Goal: Transaction & Acquisition: Purchase product/service

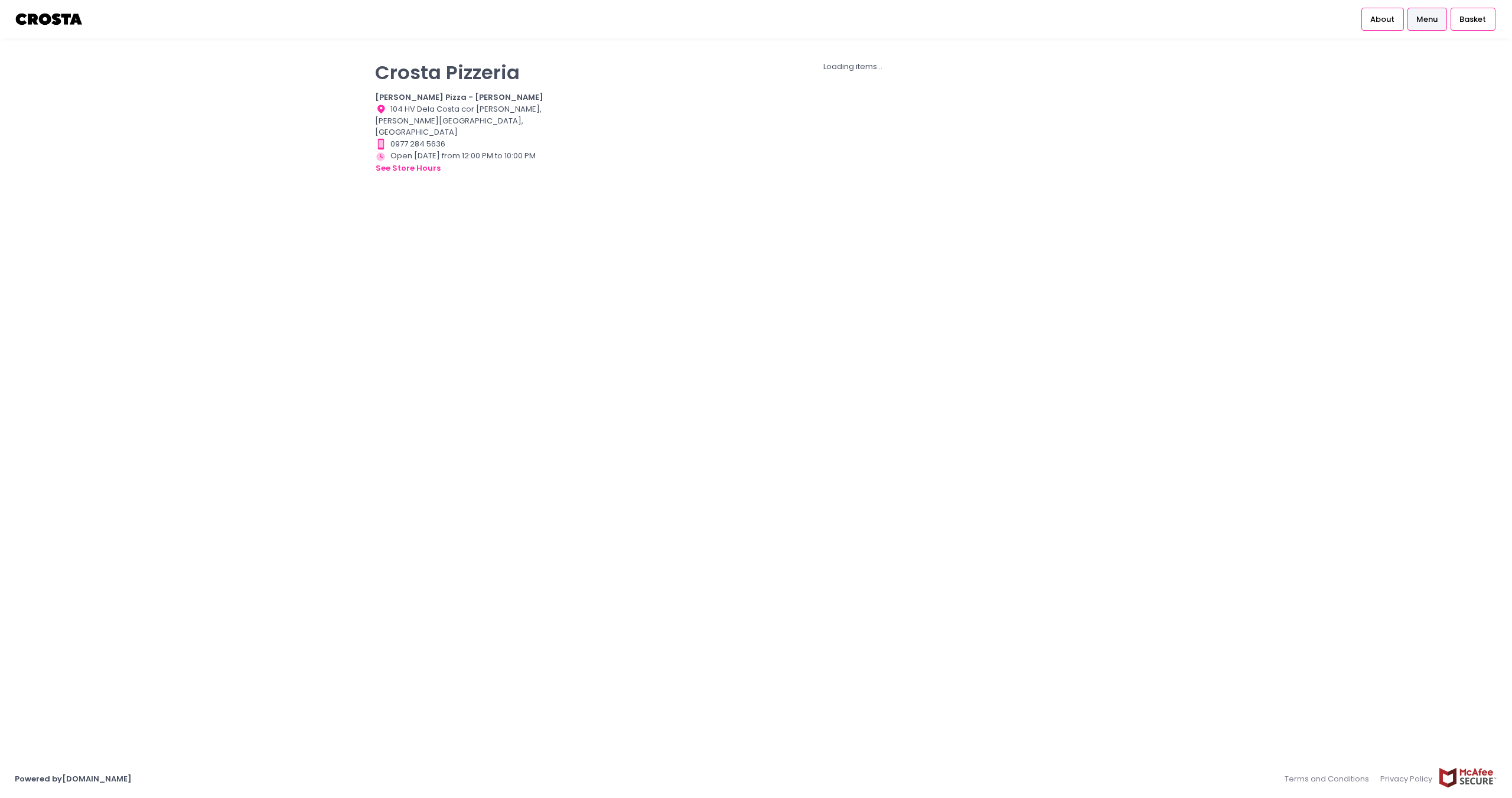
click at [32, 21] on img at bounding box center [49, 19] width 69 height 21
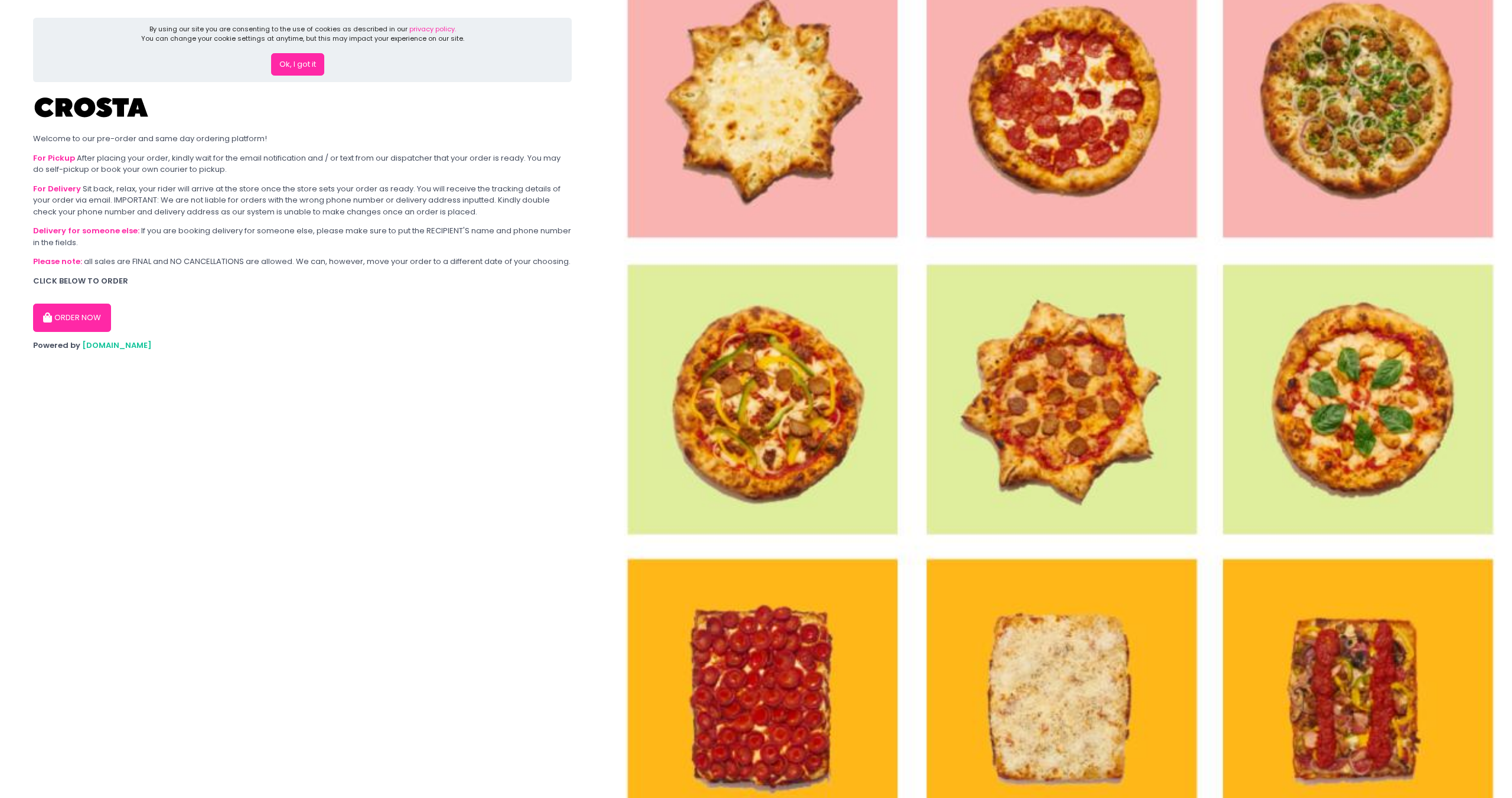
click at [76, 314] on button "ORDER NOW" at bounding box center [72, 317] width 78 height 28
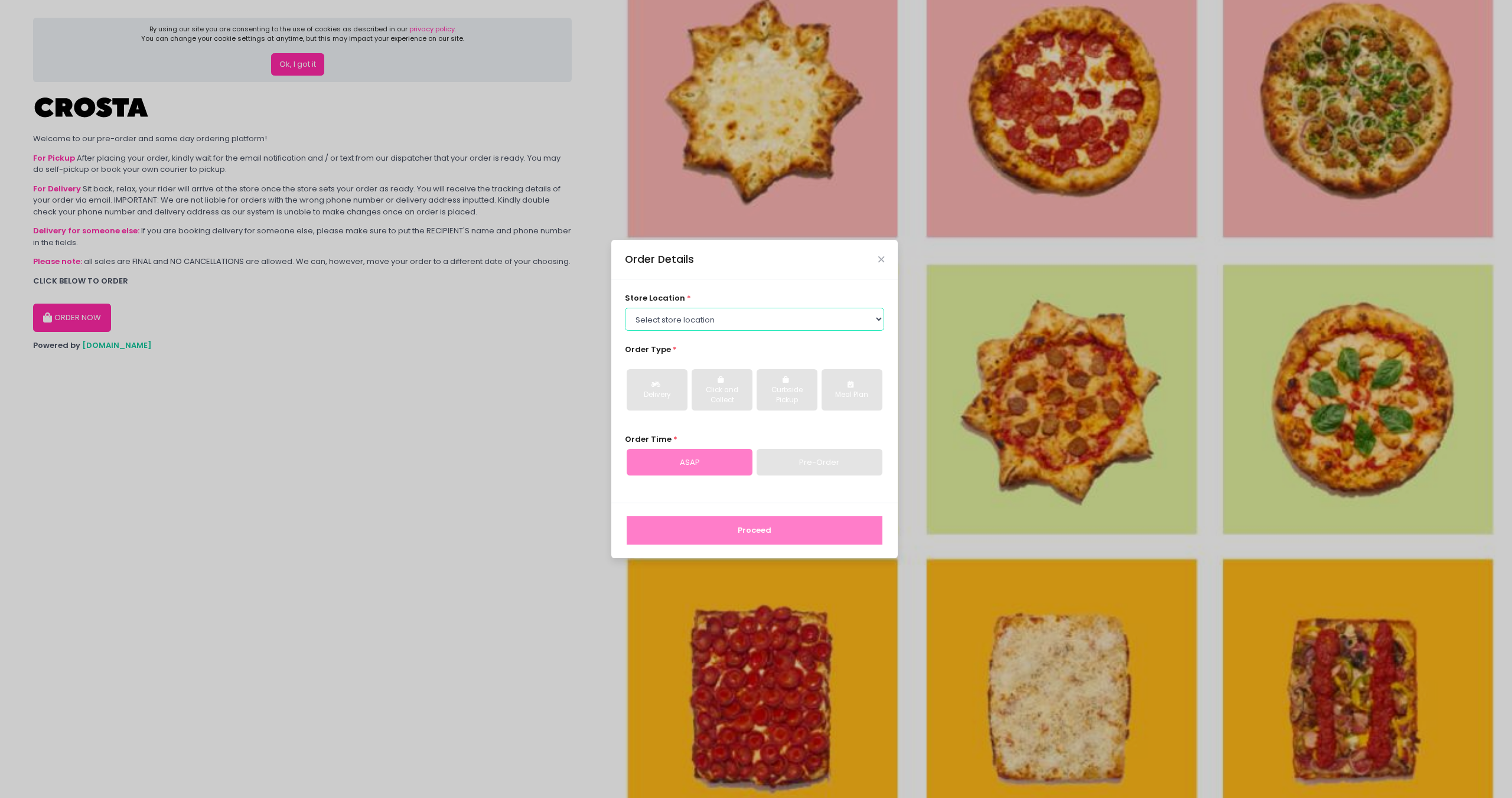
click at [707, 320] on select "Select store location [PERSON_NAME] Pizza - [PERSON_NAME] Pizza - [GEOGRAPHIC_D…" at bounding box center [755, 319] width 260 height 23
select select "65090bae48156caed44a5eb4"
click at [625, 308] on select "Select store location [PERSON_NAME] Pizza - [PERSON_NAME] Pizza - [GEOGRAPHIC_D…" at bounding box center [755, 319] width 260 height 23
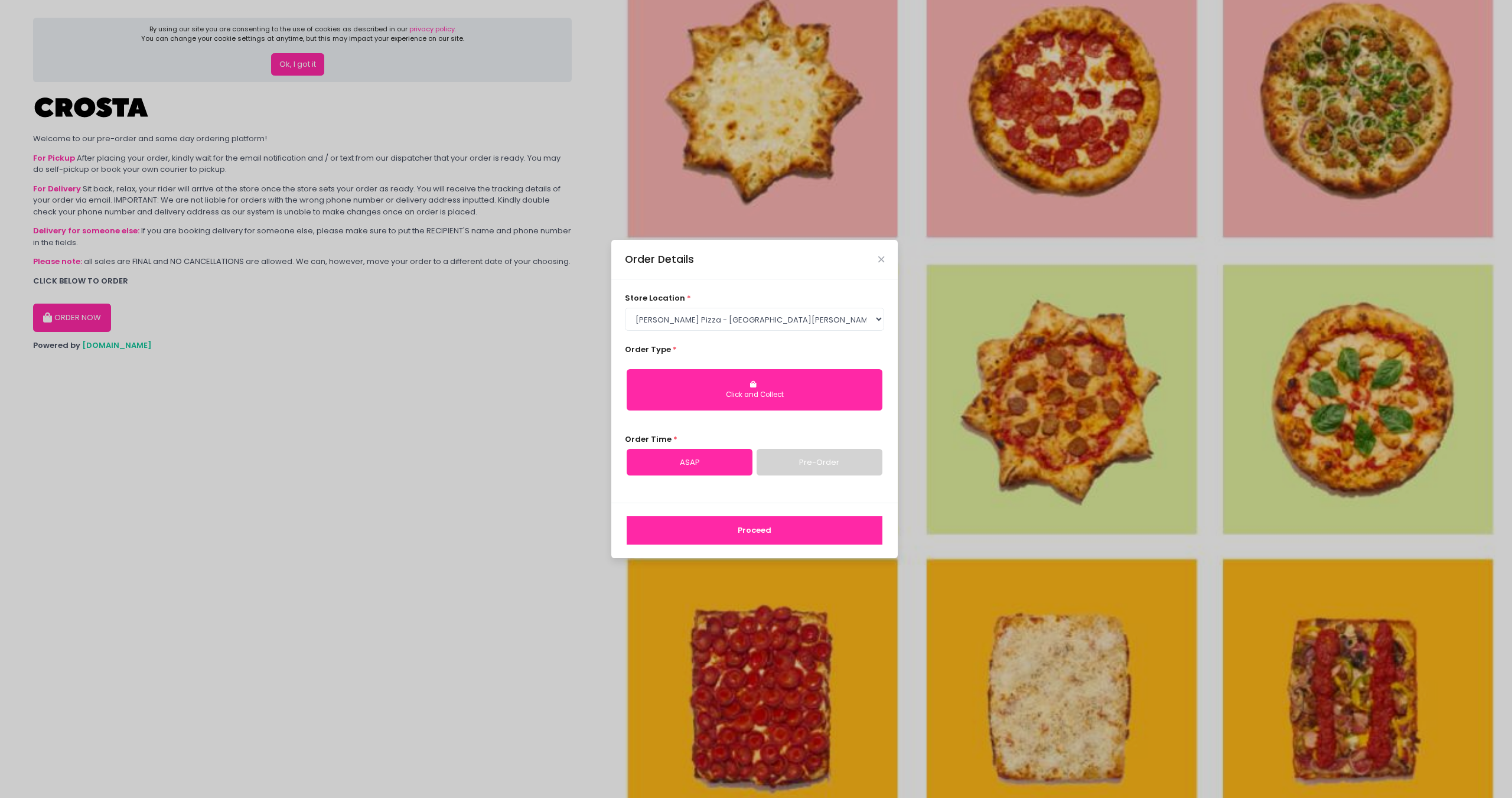
click at [733, 390] on div "Click and Collect" at bounding box center [755, 395] width 240 height 11
click at [793, 462] on link "Pre-Order" at bounding box center [819, 463] width 126 height 27
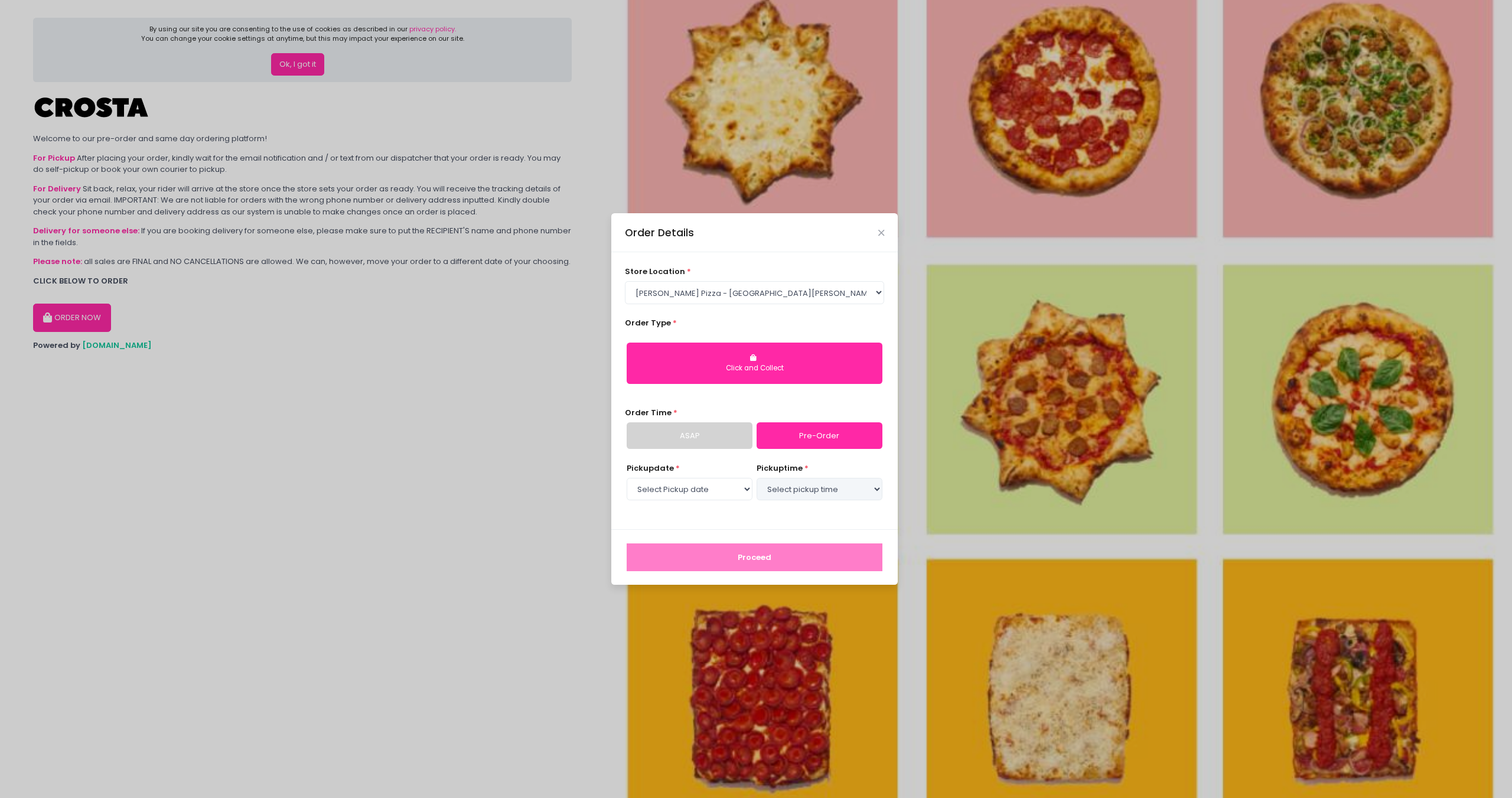
select select "2025-09-06"
click at [658, 486] on select "Select Pickup date Saturday, Sep 6th Sunday, Sep 7th Monday, Sep 8th Tuesday, S…" at bounding box center [690, 489] width 126 height 23
click at [627, 478] on select "Select Pickup date Saturday, Sep 6th Sunday, Sep 7th Monday, Sep 8th Tuesday, S…" at bounding box center [690, 489] width 126 height 23
drag, startPoint x: 810, startPoint y: 490, endPoint x: 804, endPoint y: 499, distance: 10.8
click at [810, 490] on select "Select pickup time 06:00 PM - 06:30 PM 06:30 PM - 07:00 PM 07:00 PM - 07:30 PM …" at bounding box center [819, 489] width 126 height 23
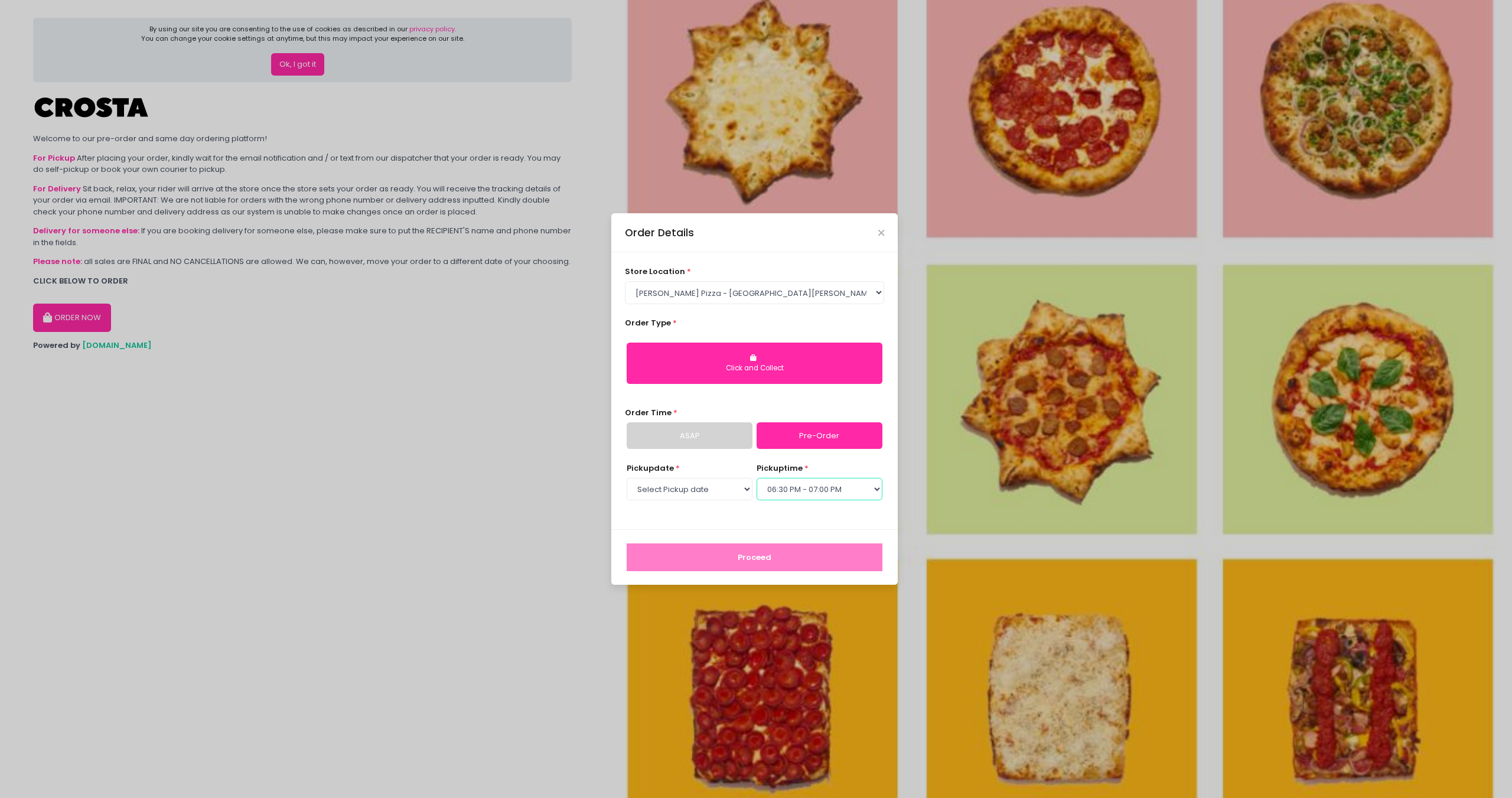
click at [756, 478] on select "Select pickup time 06:00 PM - 06:30 PM 06:30 PM - 07:00 PM 07:00 PM - 07:30 PM …" at bounding box center [819, 489] width 126 height 23
click at [754, 555] on button "Proceed" at bounding box center [755, 557] width 256 height 28
click at [720, 495] on select "Select Pickup date Saturday, Sep 6th Sunday, Sep 7th Monday, Sep 8th Tuesday, S…" at bounding box center [690, 489] width 126 height 23
click at [627, 478] on select "Select Pickup date Saturday, Sep 6th Sunday, Sep 7th Monday, Sep 8th Tuesday, S…" at bounding box center [690, 489] width 126 height 23
click at [785, 494] on select "Select pickup time 06:00 PM - 06:30 PM 06:30 PM - 07:00 PM 07:00 PM - 07:30 PM …" at bounding box center [819, 489] width 126 height 23
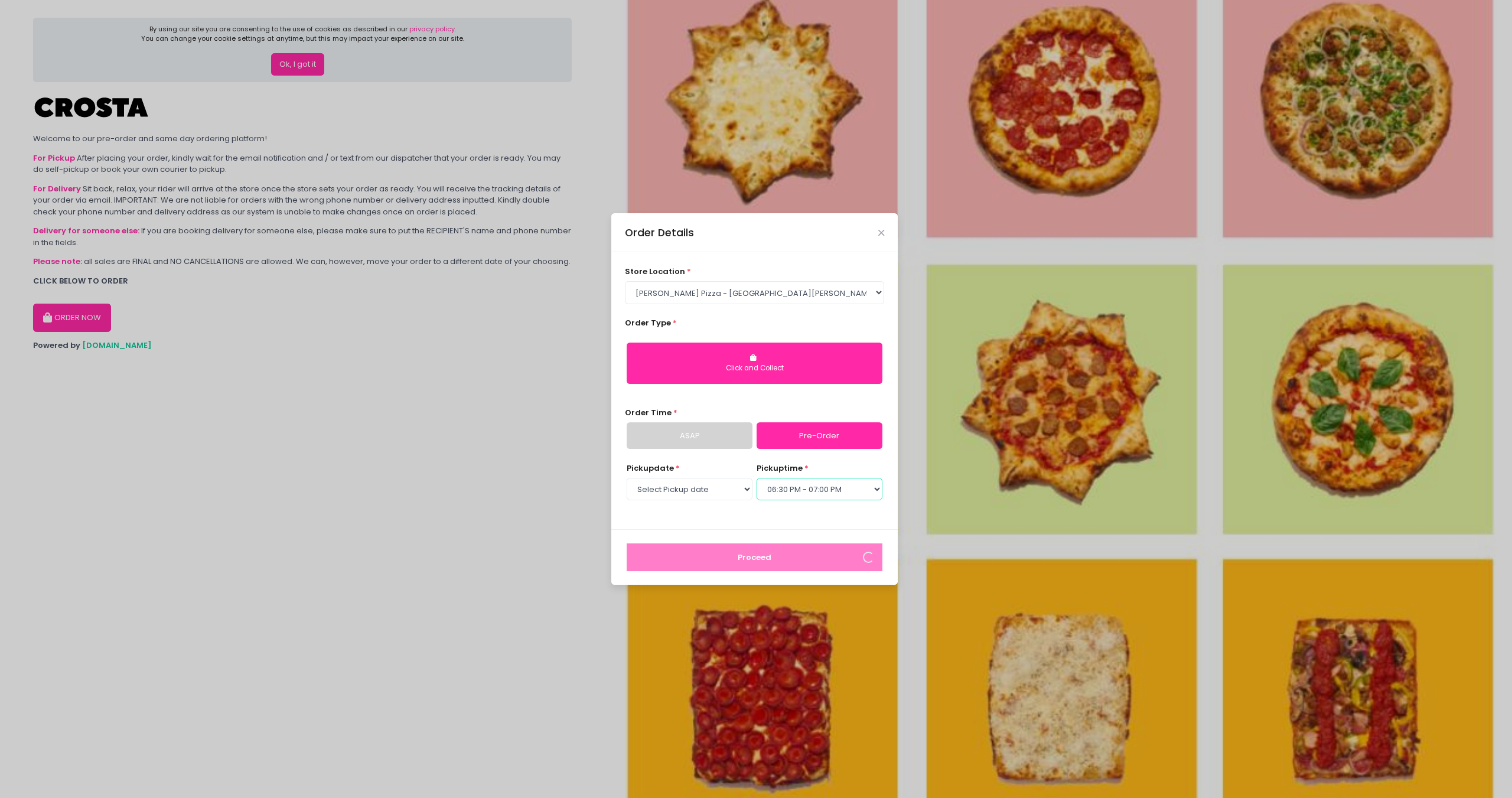
select select "18:00"
click at [756, 478] on select "Select pickup time 06:00 PM - 06:30 PM 06:30 PM - 07:00 PM 07:00 PM - 07:30 PM …" at bounding box center [819, 489] width 126 height 23
click at [887, 232] on div "Order Details" at bounding box center [755, 232] width 286 height 39
click at [880, 231] on icon "Close" at bounding box center [881, 233] width 6 height 9
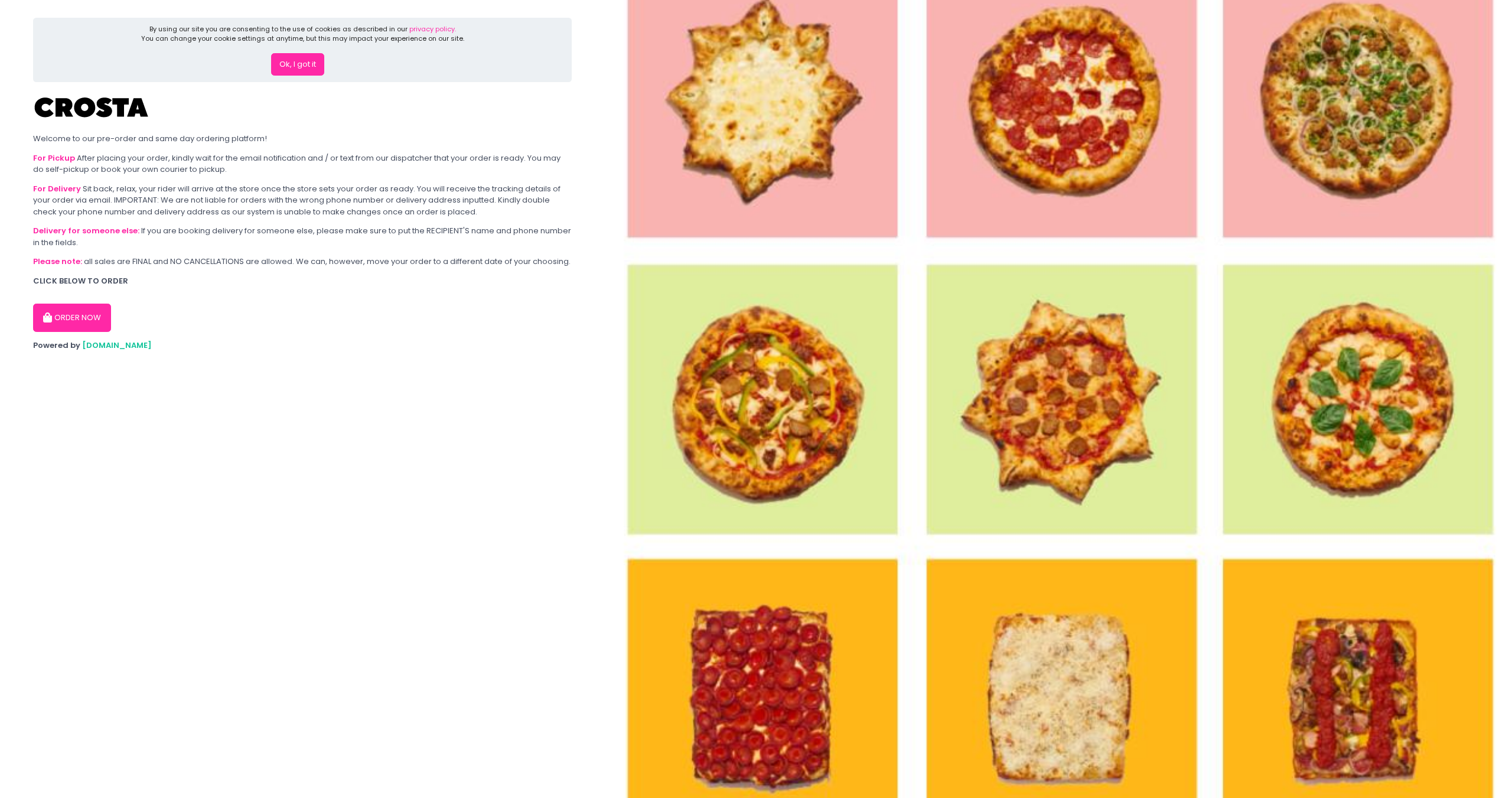
click at [55, 316] on button "ORDER NOW" at bounding box center [72, 317] width 78 height 28
select select "65090bae48156caed44a5eb4"
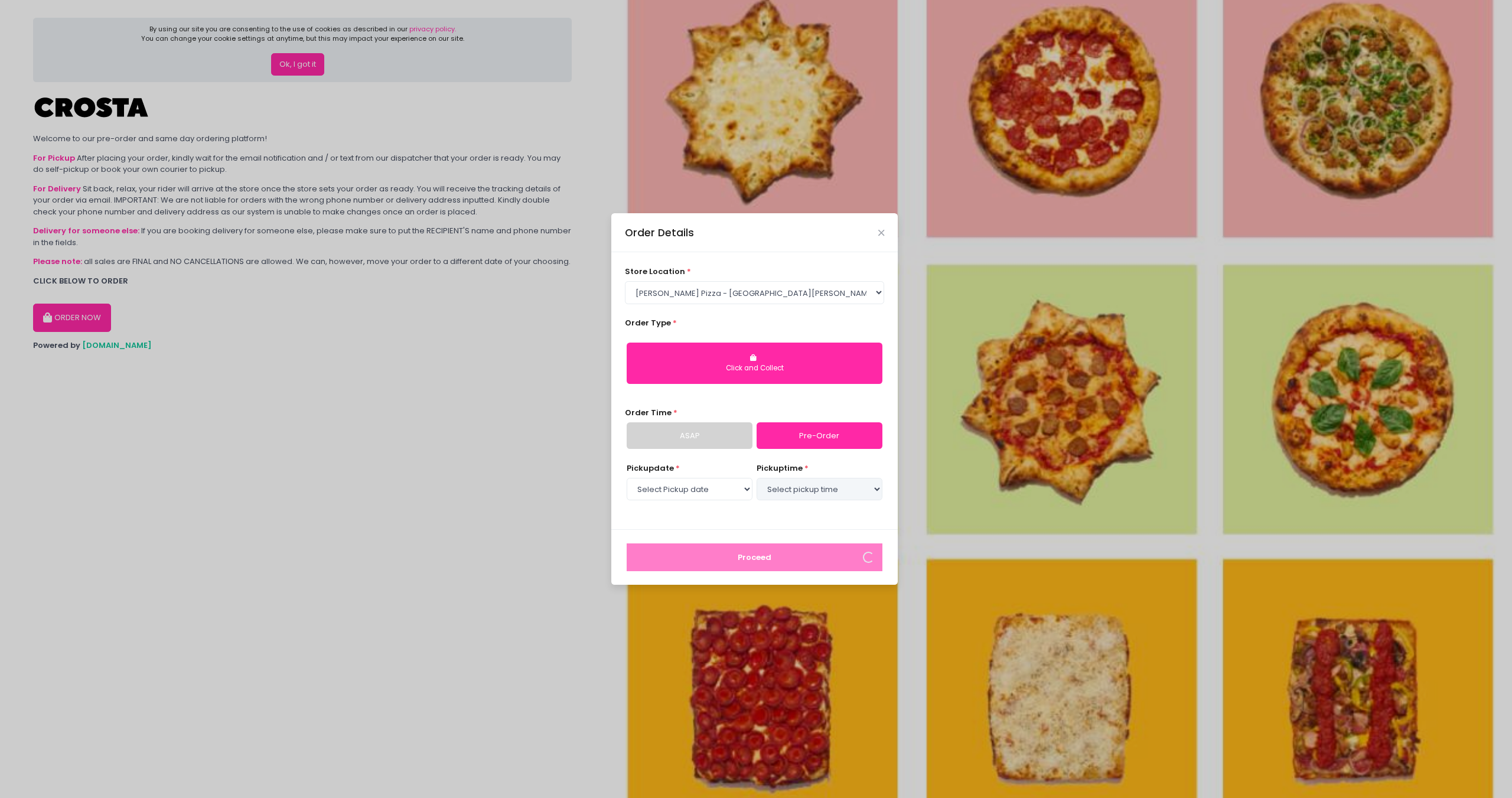
select select "2025-09-06"
select select "18:00"
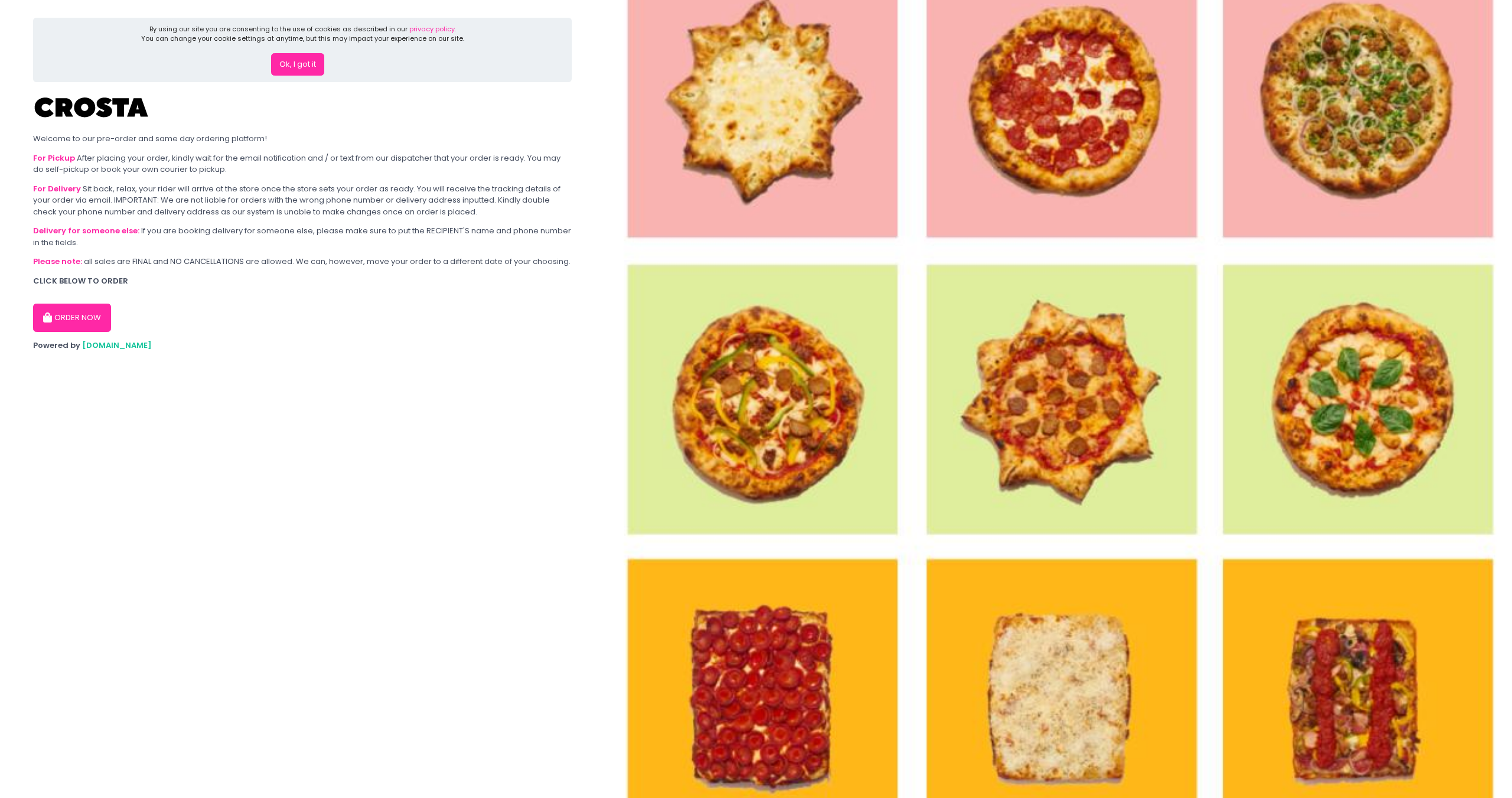
click at [85, 322] on button "ORDER NOW" at bounding box center [72, 317] width 78 height 28
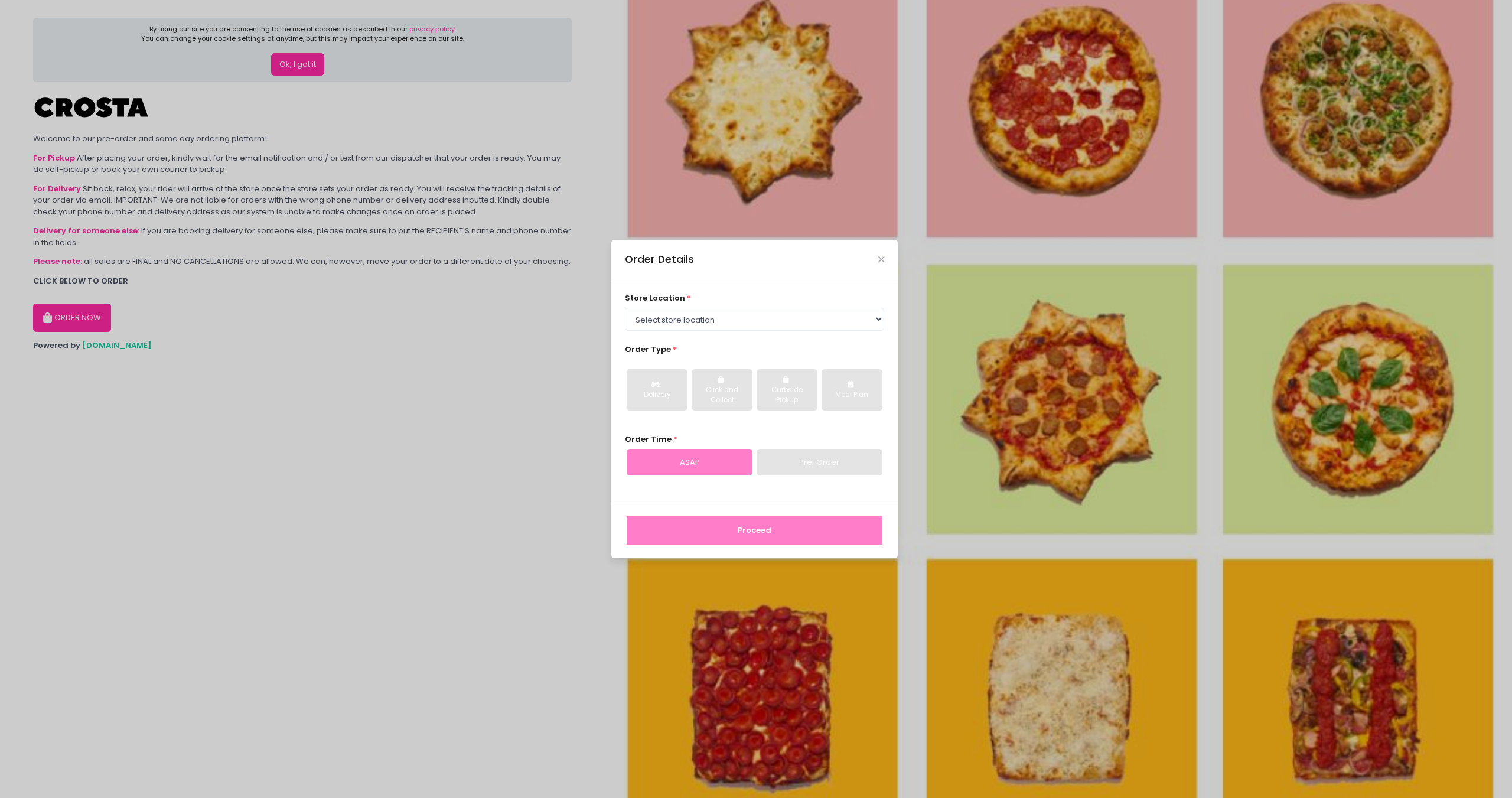
click at [783, 331] on div "store location * Select store location [PERSON_NAME] Pizza - [PERSON_NAME] Pizz…" at bounding box center [755, 391] width 286 height 223
click at [752, 327] on select "Select store location [PERSON_NAME] Pizza - [PERSON_NAME] Pizza - [GEOGRAPHIC_D…" at bounding box center [755, 319] width 260 height 23
select select "65090bae48156caed44a5eb4"
click at [625, 308] on select "Select store location [PERSON_NAME] Pizza - [PERSON_NAME] Pizza - [GEOGRAPHIC_D…" at bounding box center [755, 319] width 260 height 23
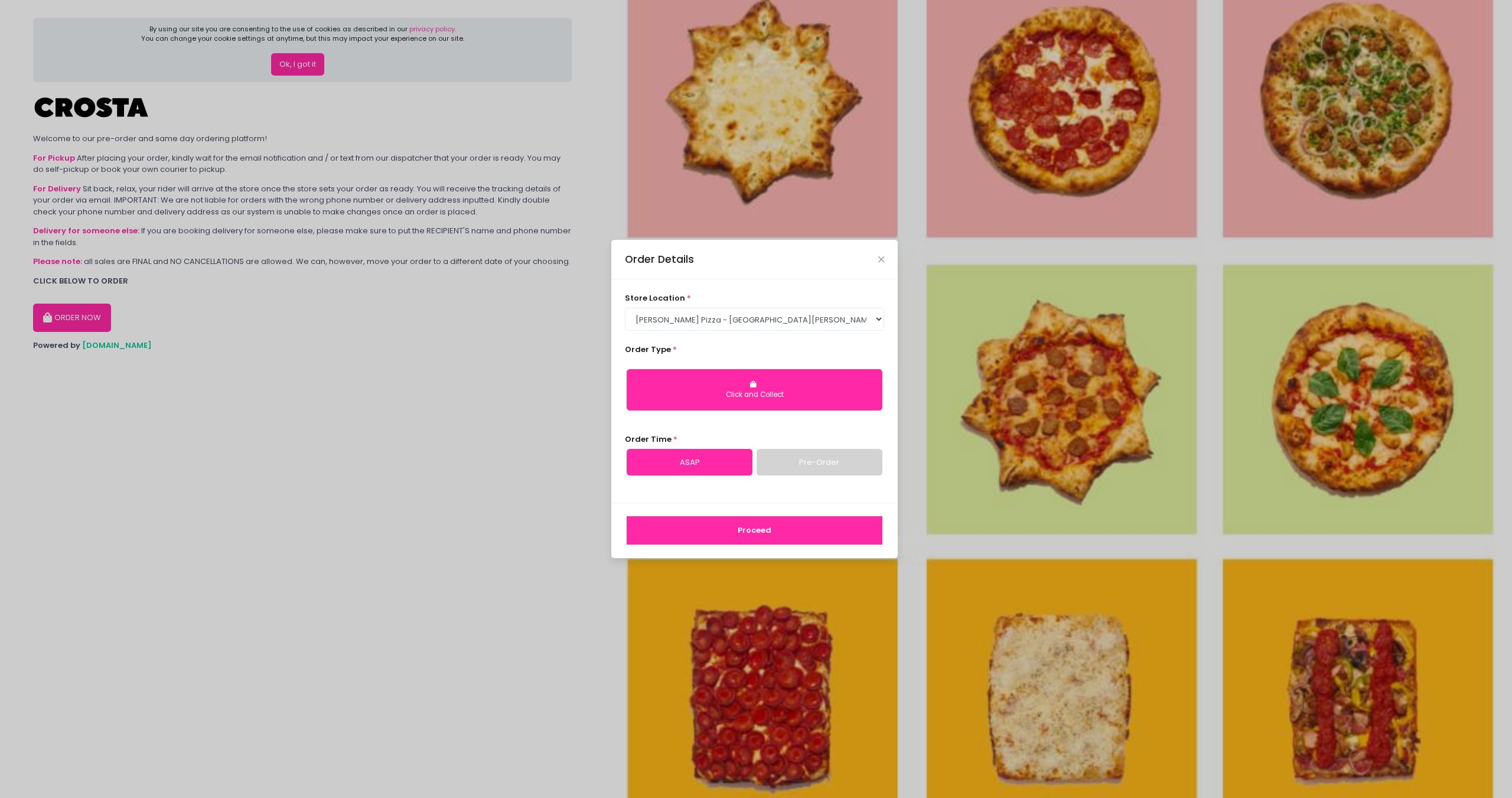
click at [709, 463] on link "ASAP" at bounding box center [690, 463] width 126 height 27
click at [761, 526] on button "Proceed" at bounding box center [755, 530] width 256 height 28
